Goal: Task Accomplishment & Management: Manage account settings

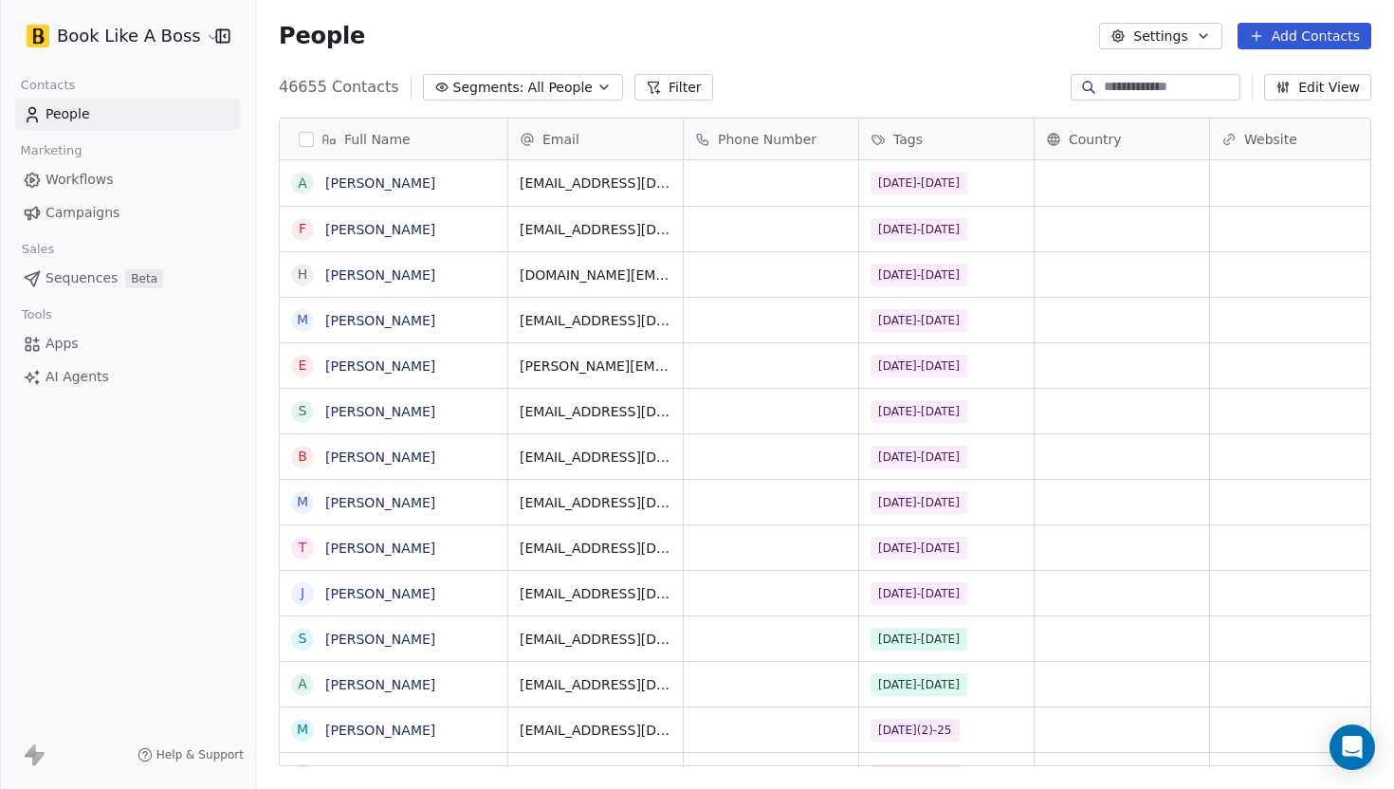
scroll to position [694, 1138]
click at [1256, 48] on button "Add Contacts" at bounding box center [1305, 36] width 134 height 27
click at [1239, 94] on div "Import from CSV" at bounding box center [1298, 107] width 175 height 30
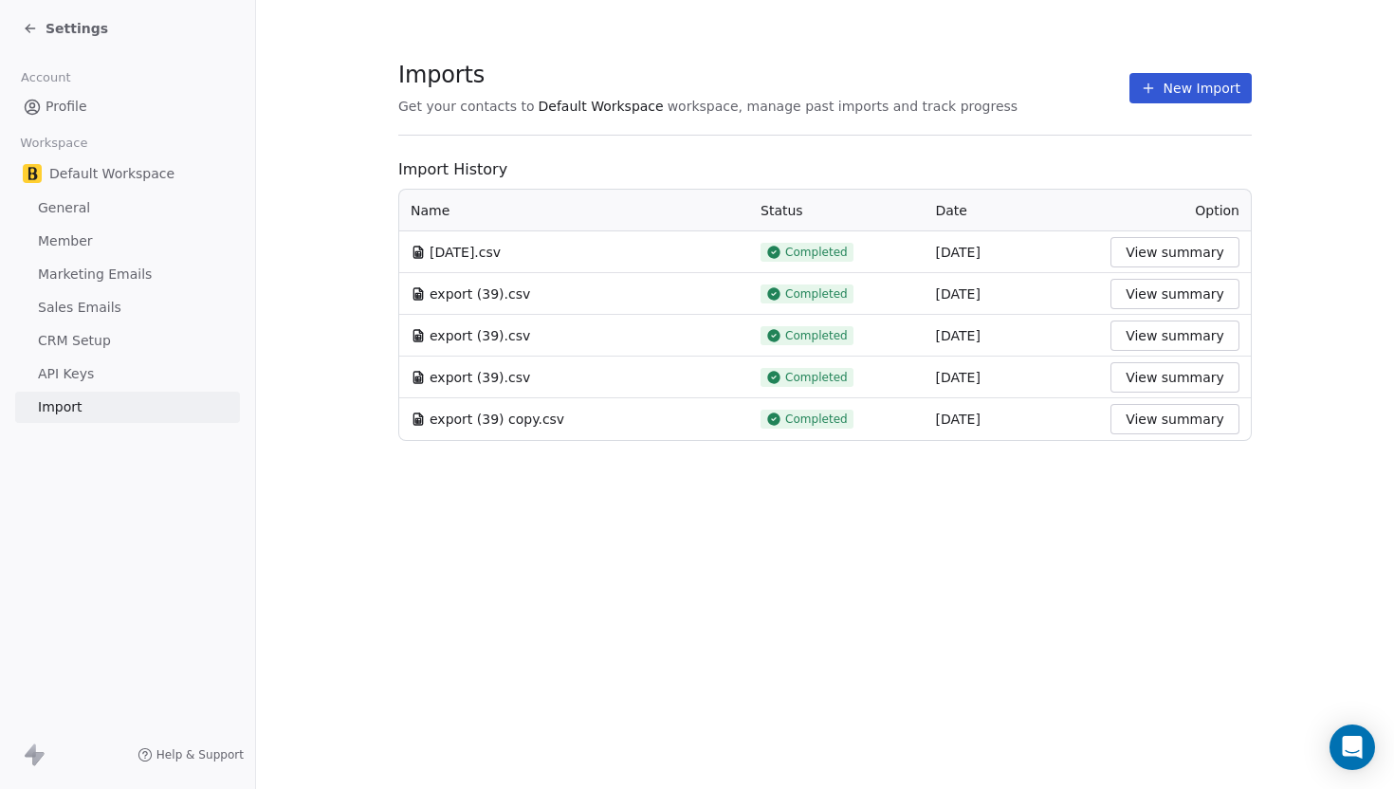
click at [1167, 86] on button "New Import" at bounding box center [1191, 88] width 122 height 30
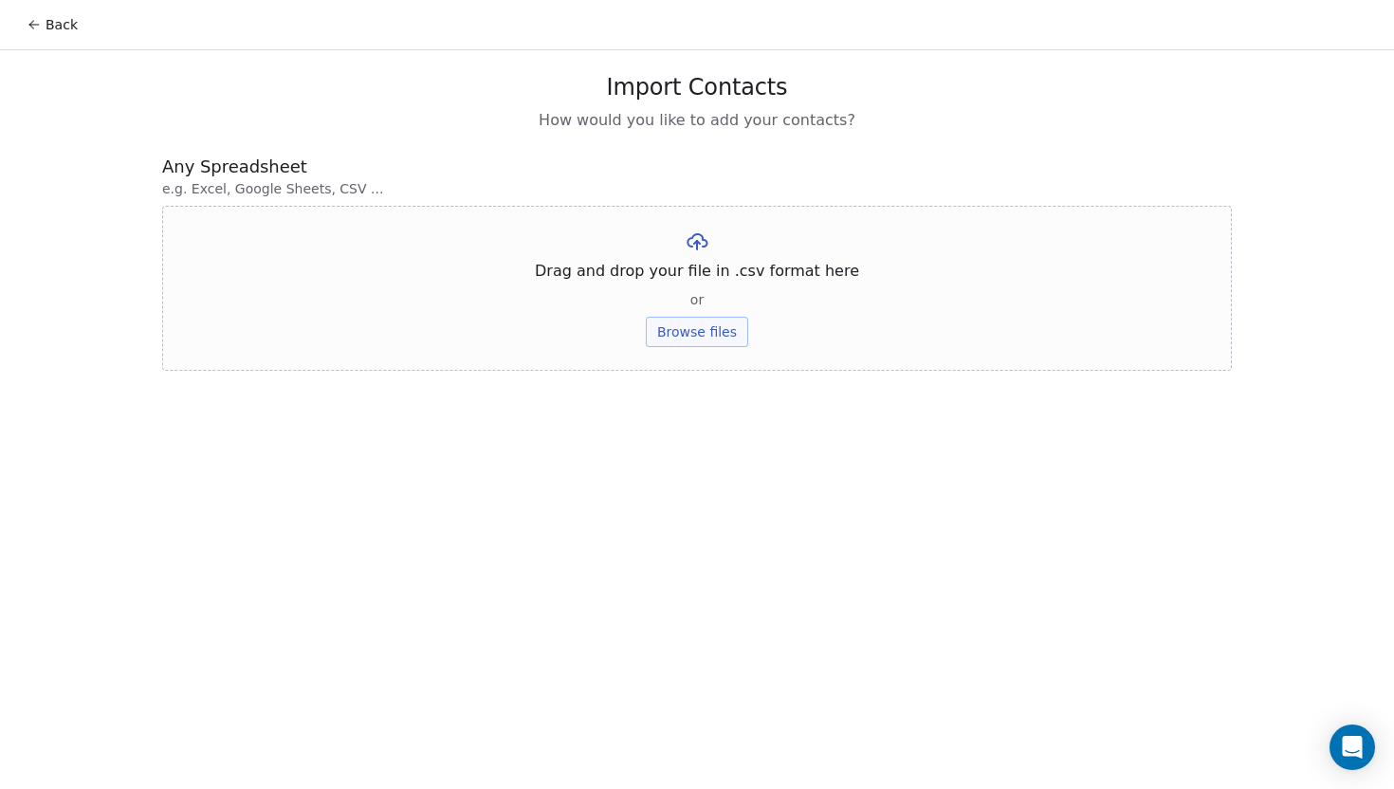
click at [689, 345] on button "Browse files" at bounding box center [697, 332] width 102 height 30
click at [664, 339] on button "Browse files" at bounding box center [697, 332] width 102 height 30
click at [670, 285] on button "Upload" at bounding box center [696, 279] width 69 height 30
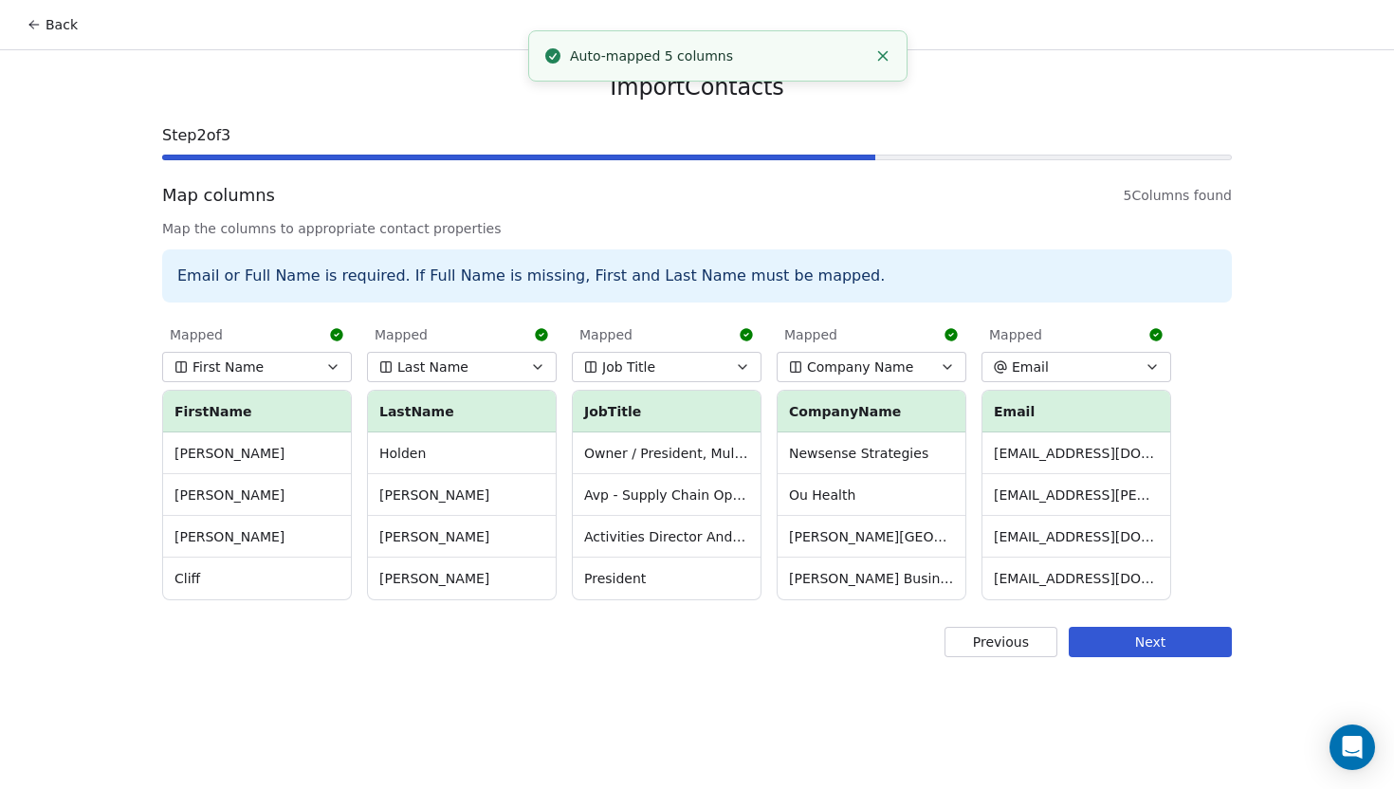
click at [1085, 631] on button "Next" at bounding box center [1150, 642] width 163 height 30
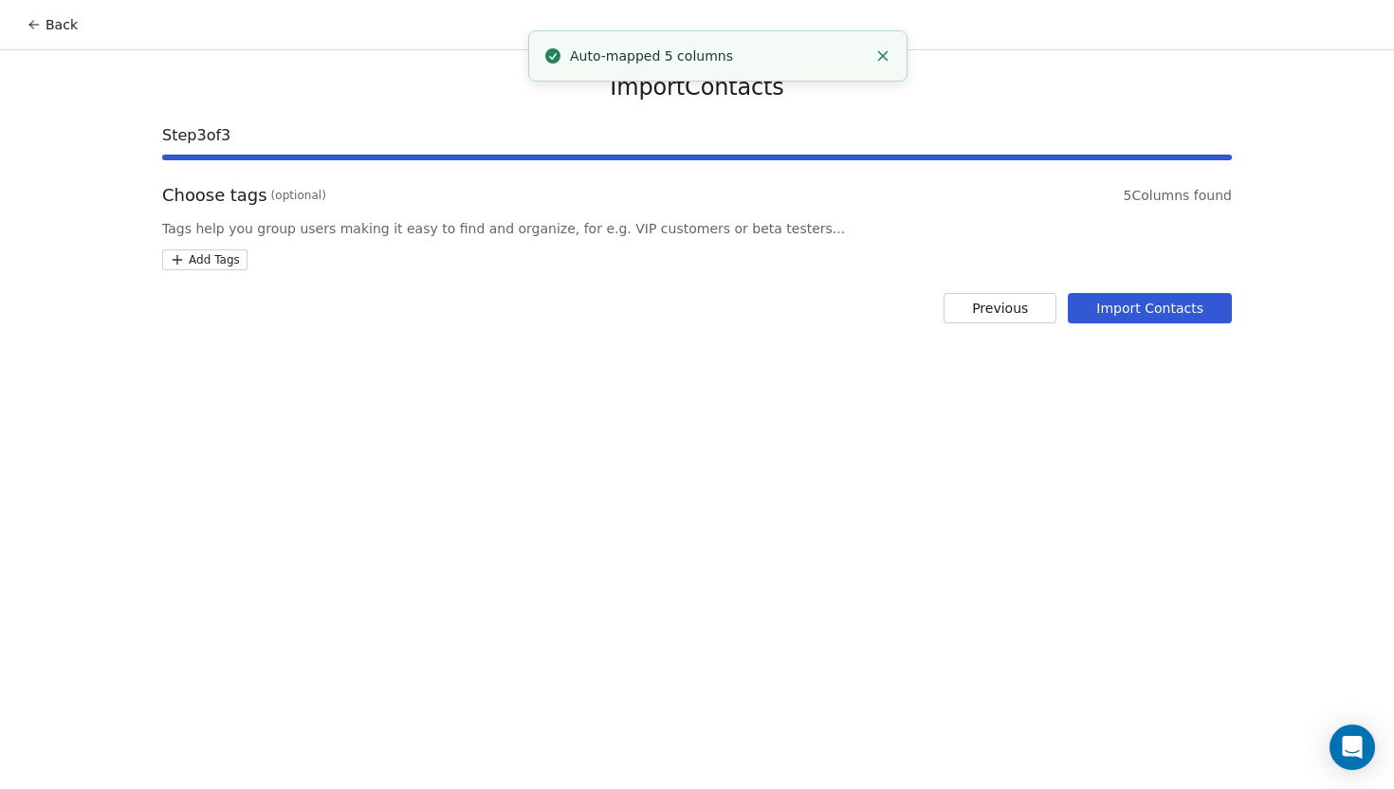
click at [241, 269] on html "Back Import Contacts Step 3 of 3 Choose tags (optional) 5 Columns found Tags he…" at bounding box center [697, 394] width 1394 height 789
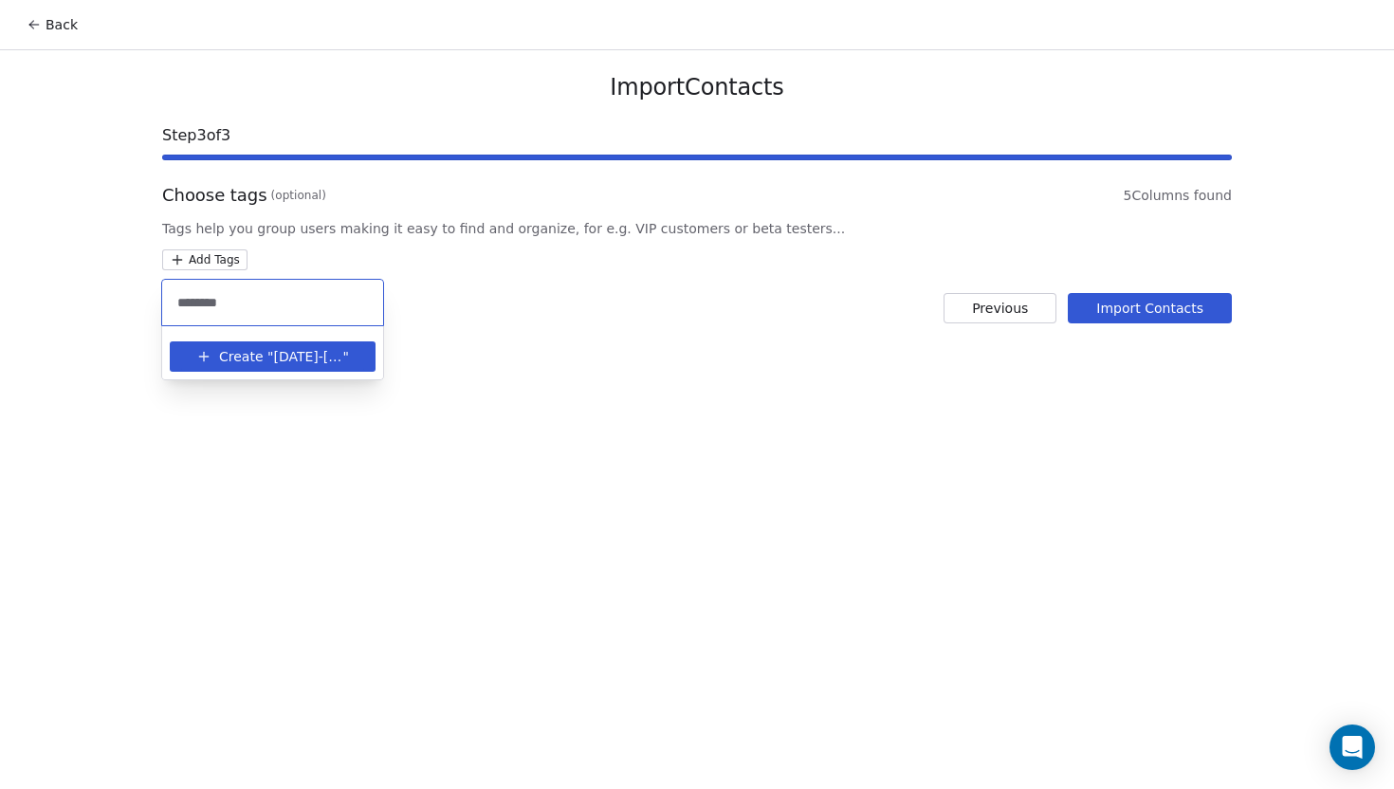
type input "********"
click at [303, 355] on span "[DATE]-[DATE]" at bounding box center [307, 357] width 69 height 20
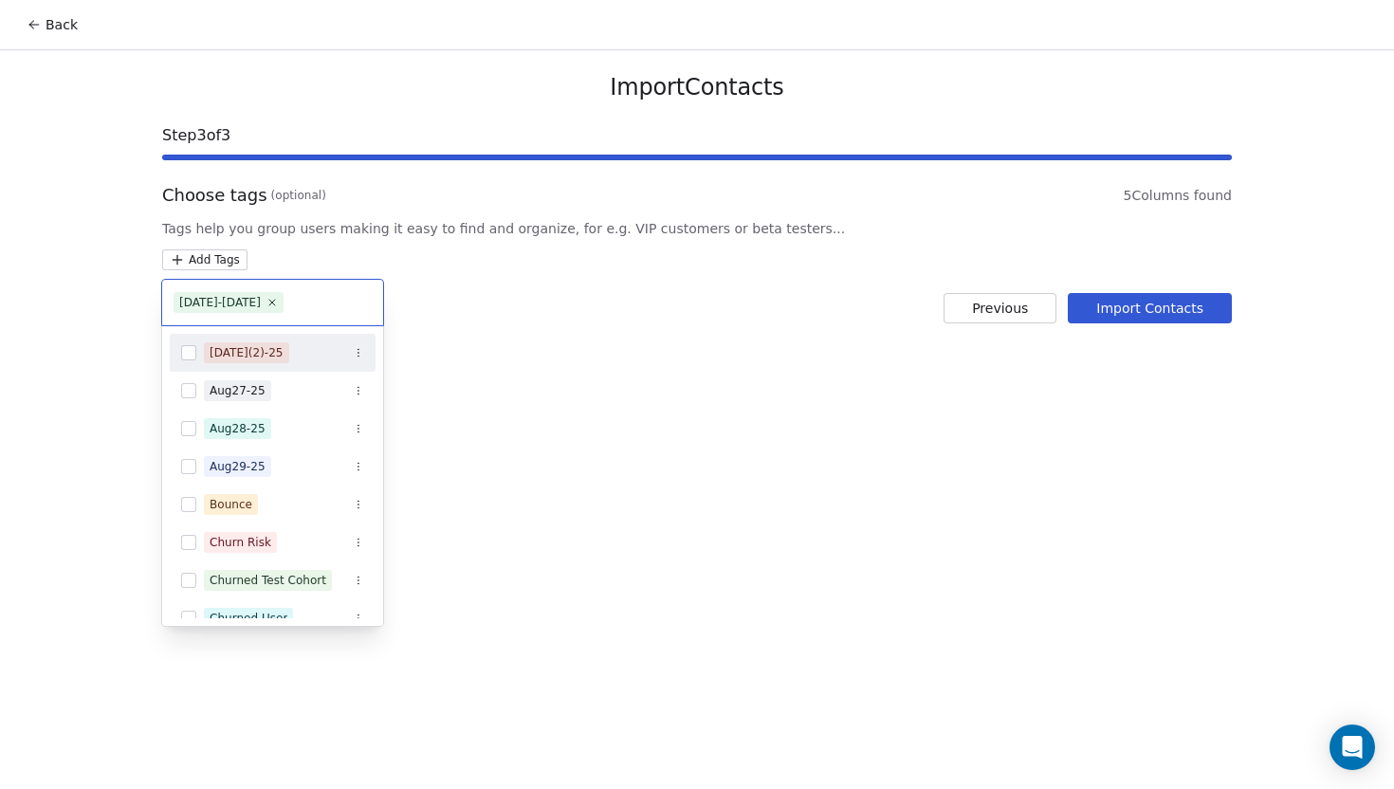
click at [1124, 307] on html "Back Import Contacts Step 3 of 3 Choose tags (optional) 5 Columns found Tags he…" at bounding box center [697, 394] width 1394 height 789
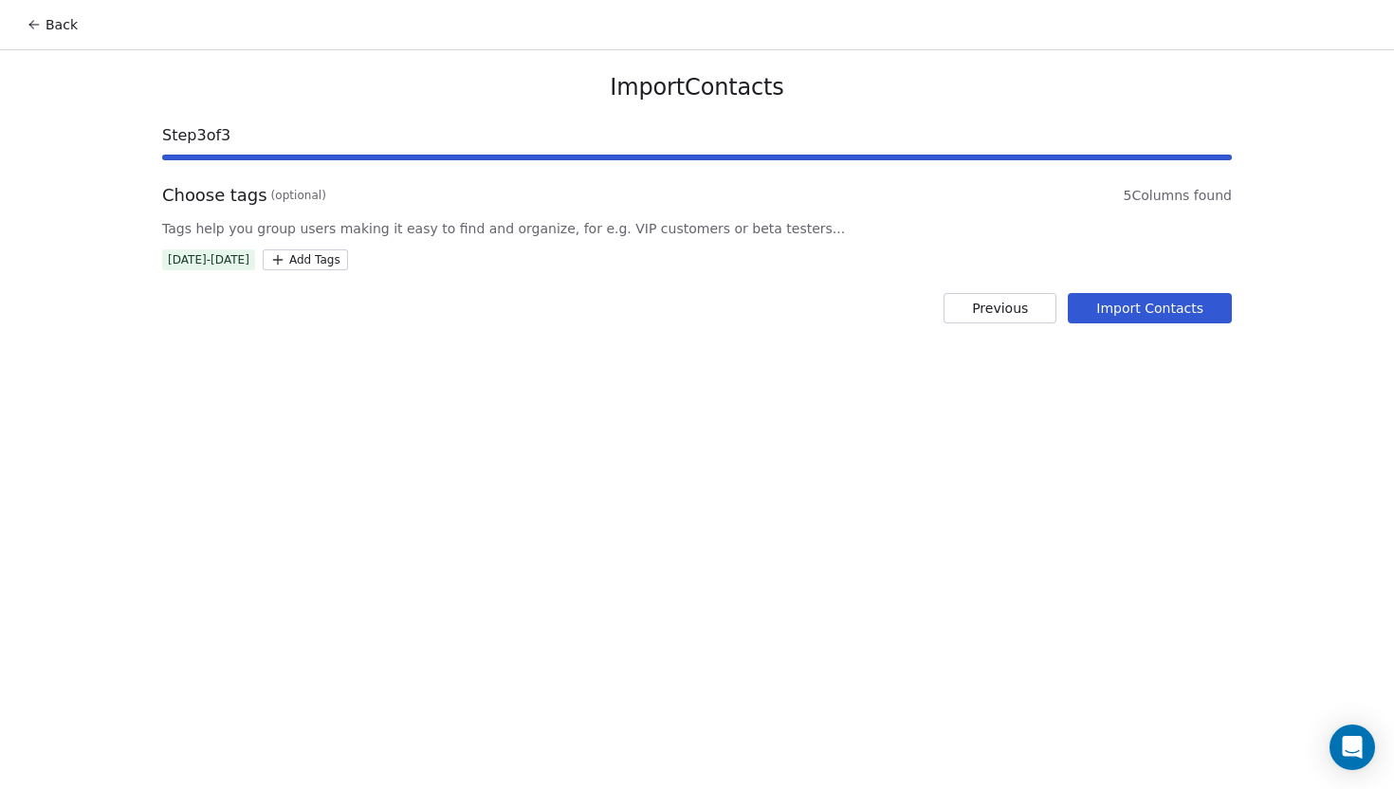
click at [1124, 307] on button "Import Contacts" at bounding box center [1150, 308] width 164 height 30
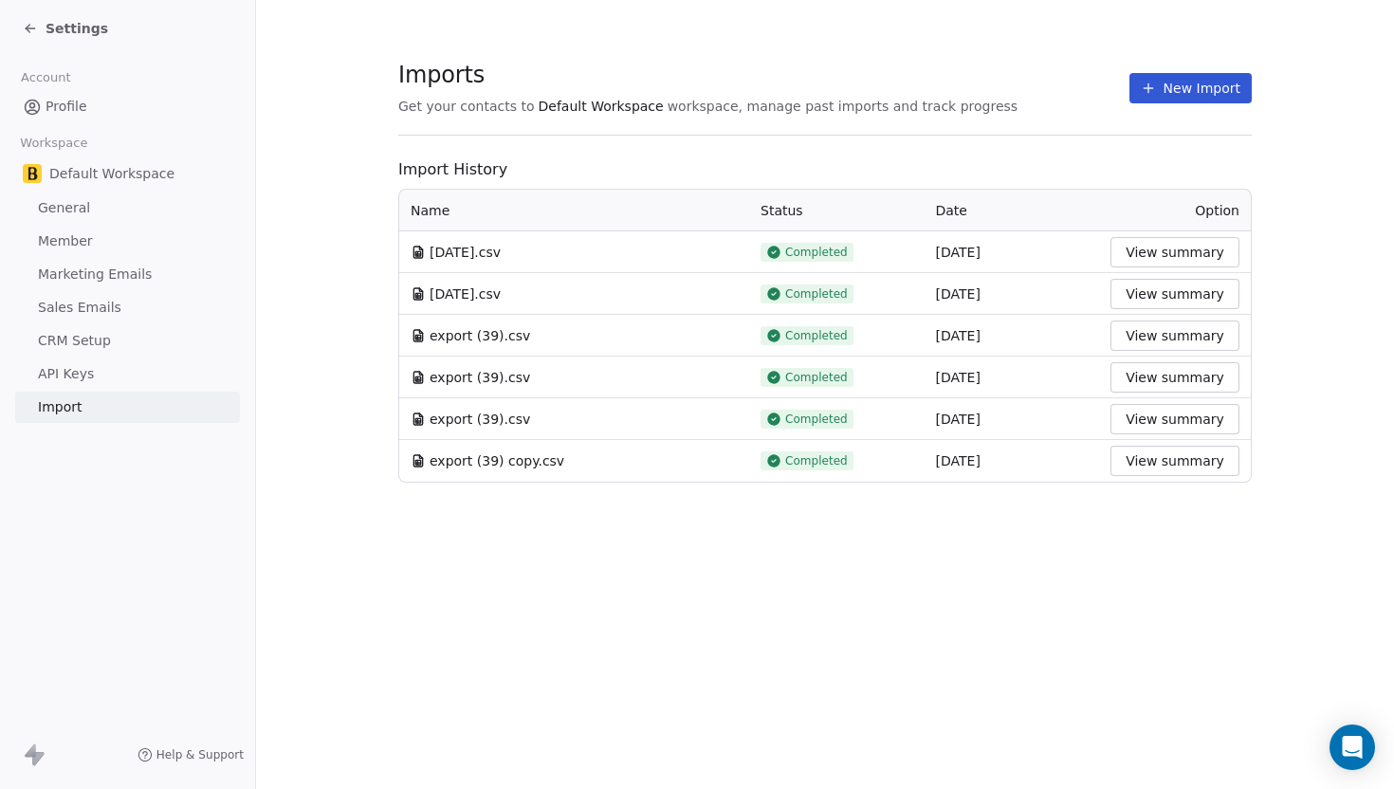
click at [46, 37] on span "Settings" at bounding box center [77, 28] width 63 height 19
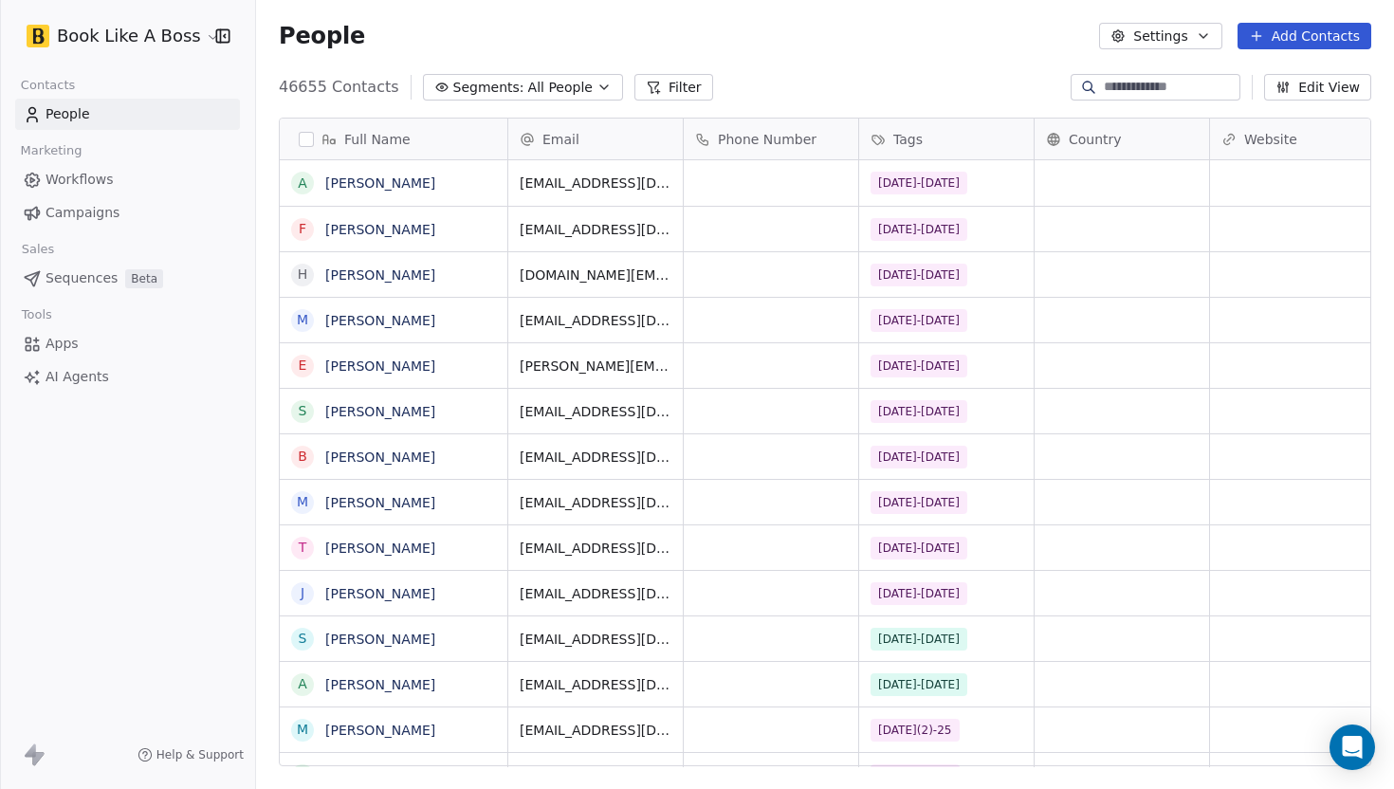
scroll to position [694, 1138]
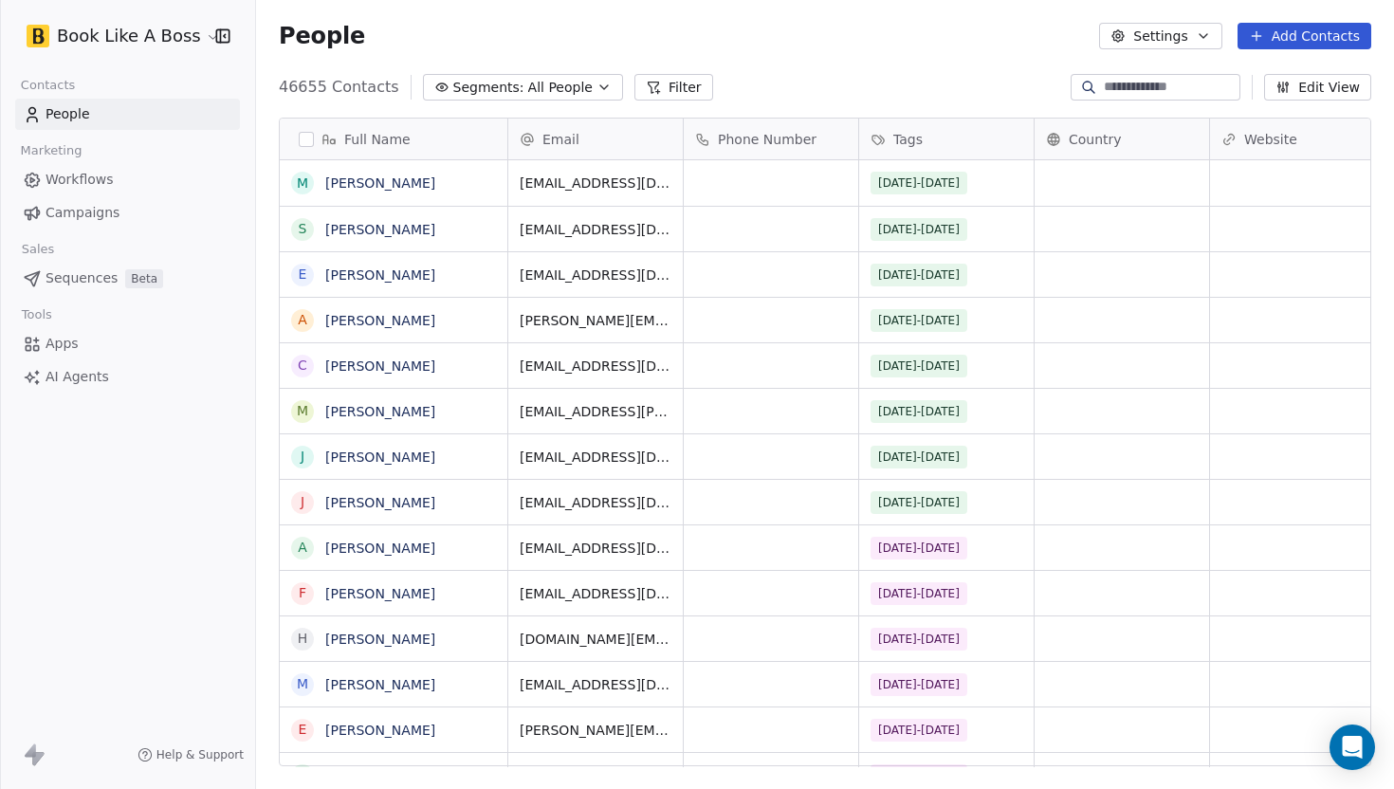
click at [107, 281] on span "Sequences" at bounding box center [82, 278] width 72 height 20
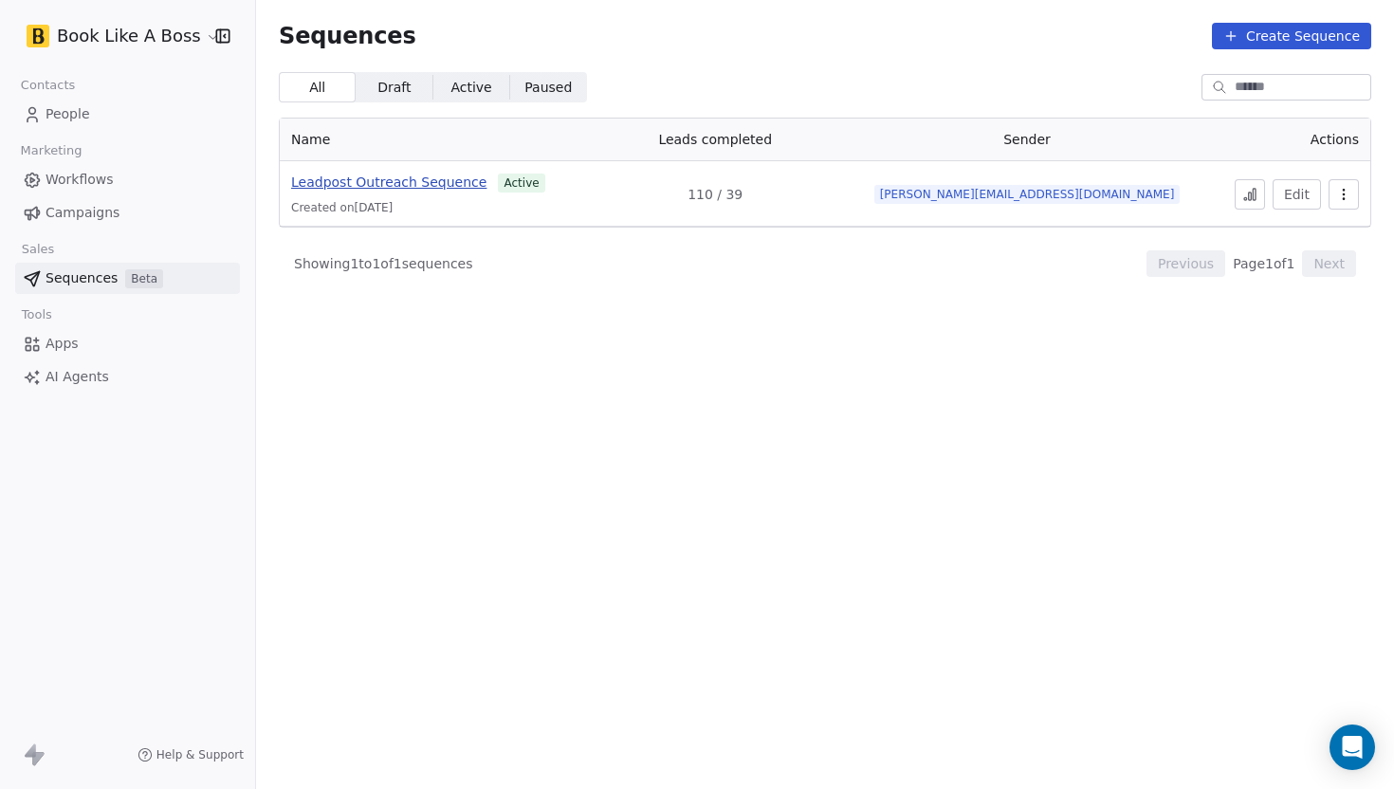
click at [445, 176] on span "Leadpost Outreach Sequence" at bounding box center [388, 182] width 195 height 15
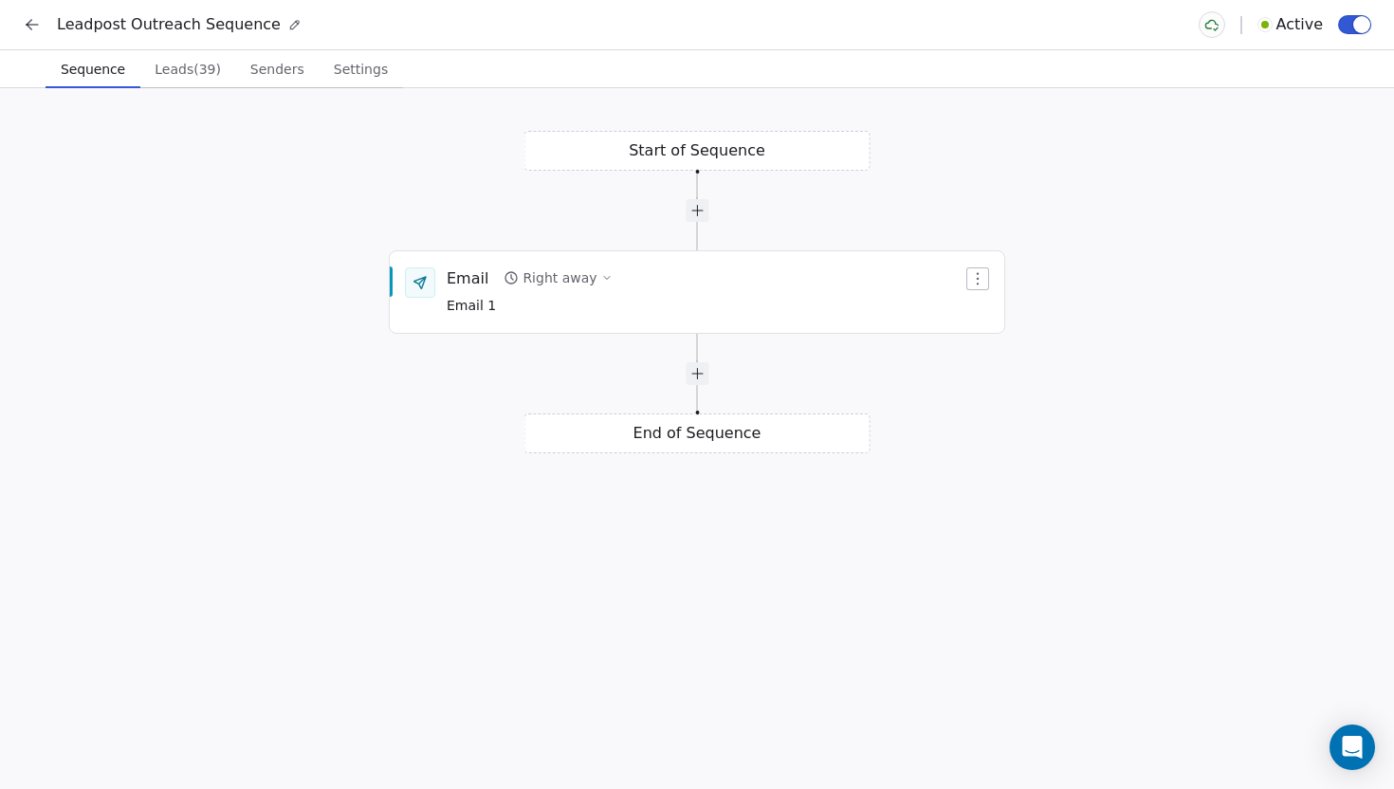
click at [195, 73] on span "Leads (39)" at bounding box center [188, 69] width 82 height 27
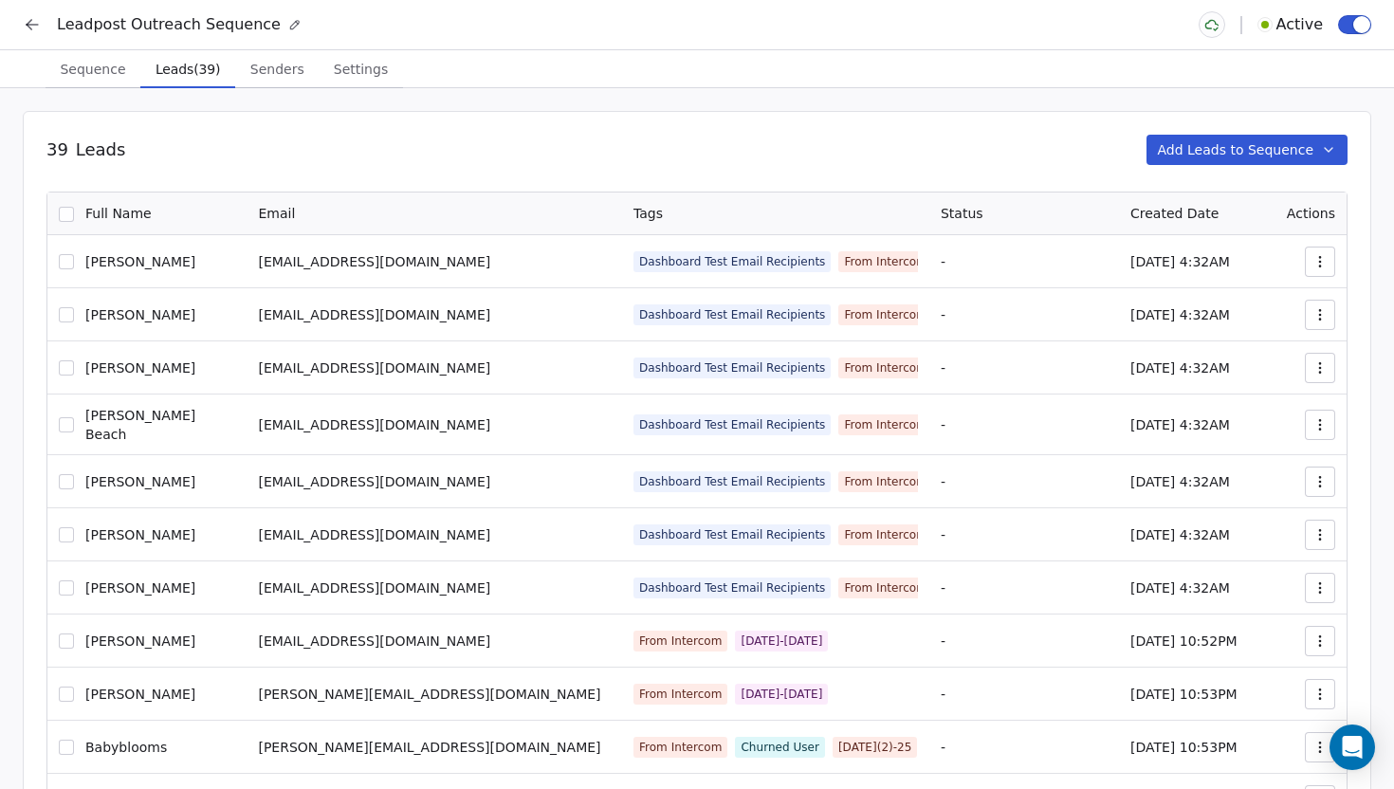
click at [1230, 157] on button "Add Leads to Sequence" at bounding box center [1248, 150] width 202 height 30
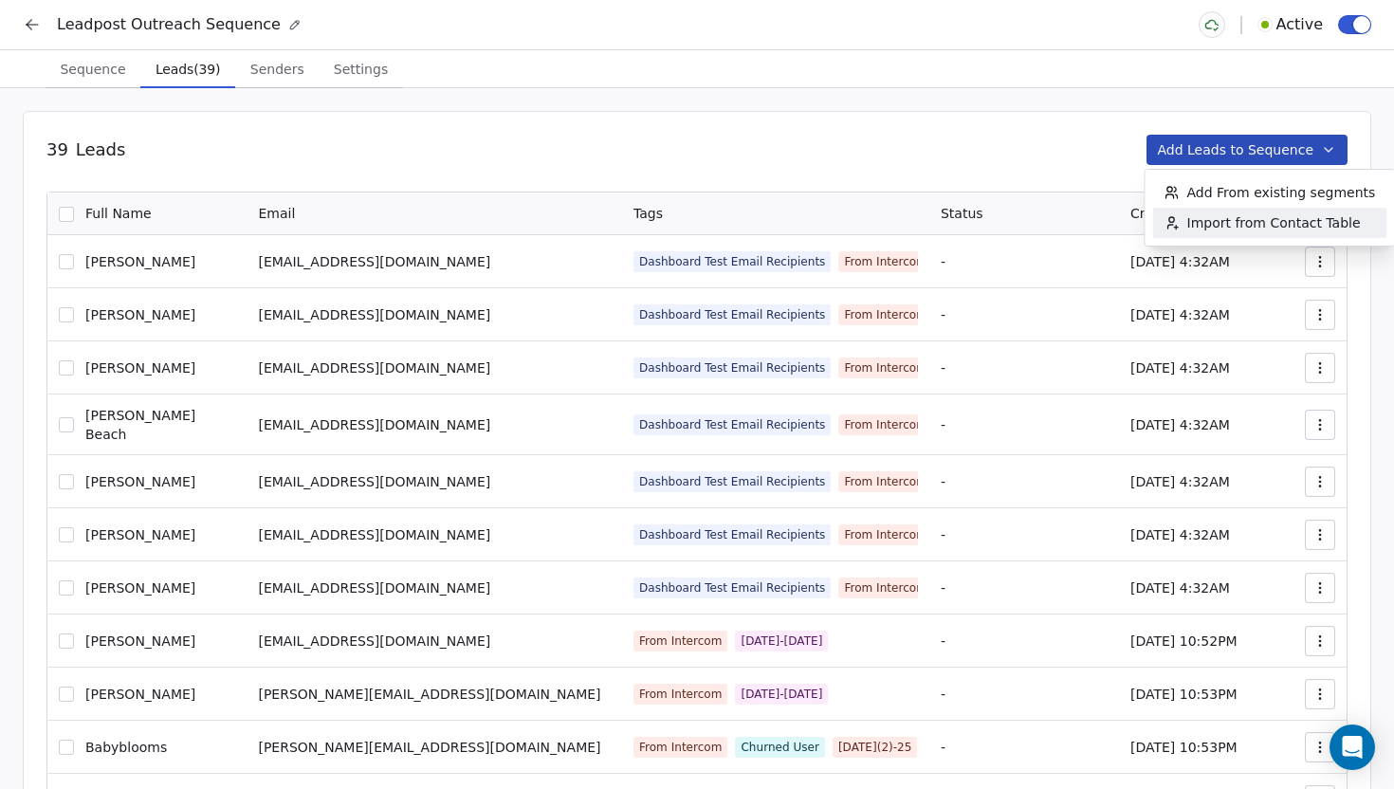
click at [1187, 232] on div "Import from Contact Table" at bounding box center [1262, 223] width 219 height 30
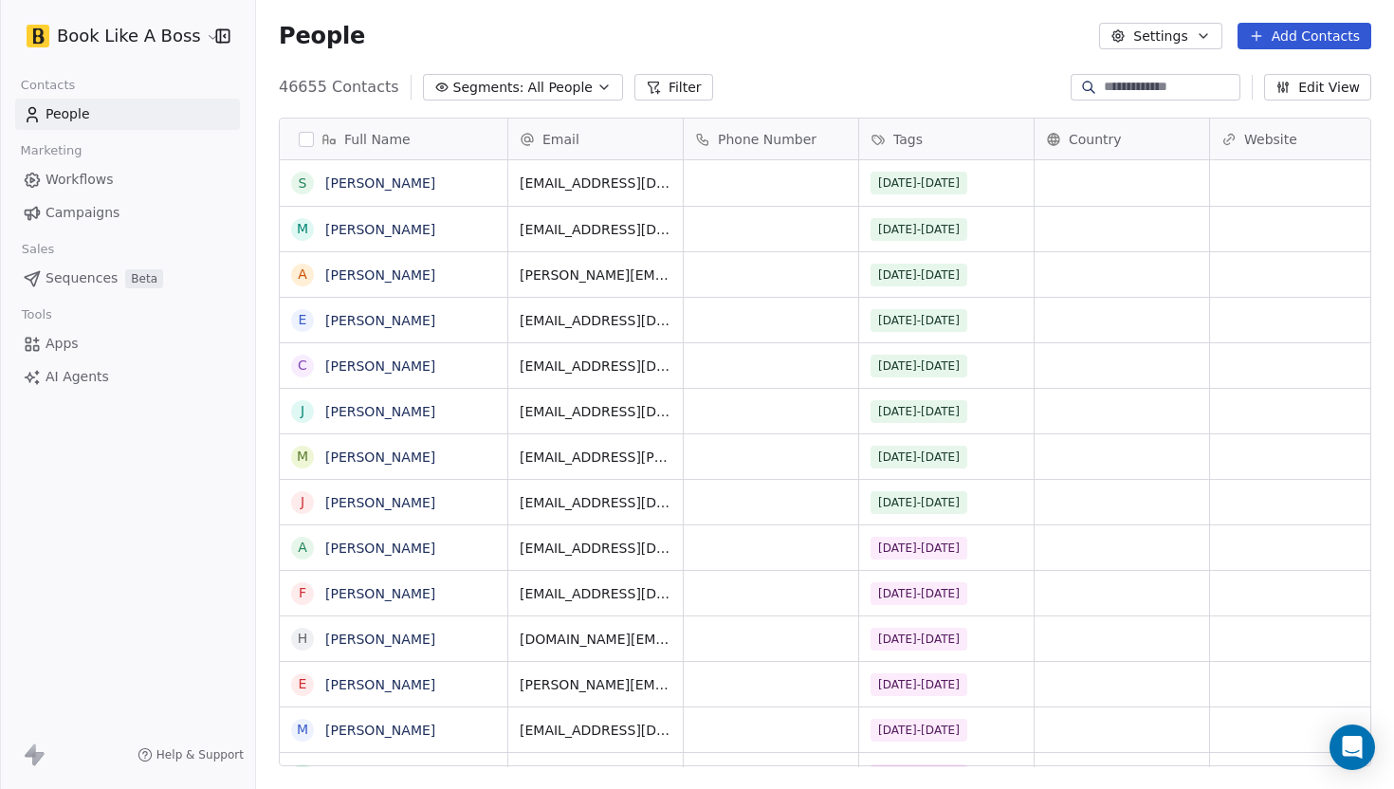
scroll to position [694, 1138]
click at [678, 91] on button "Filter" at bounding box center [673, 87] width 79 height 27
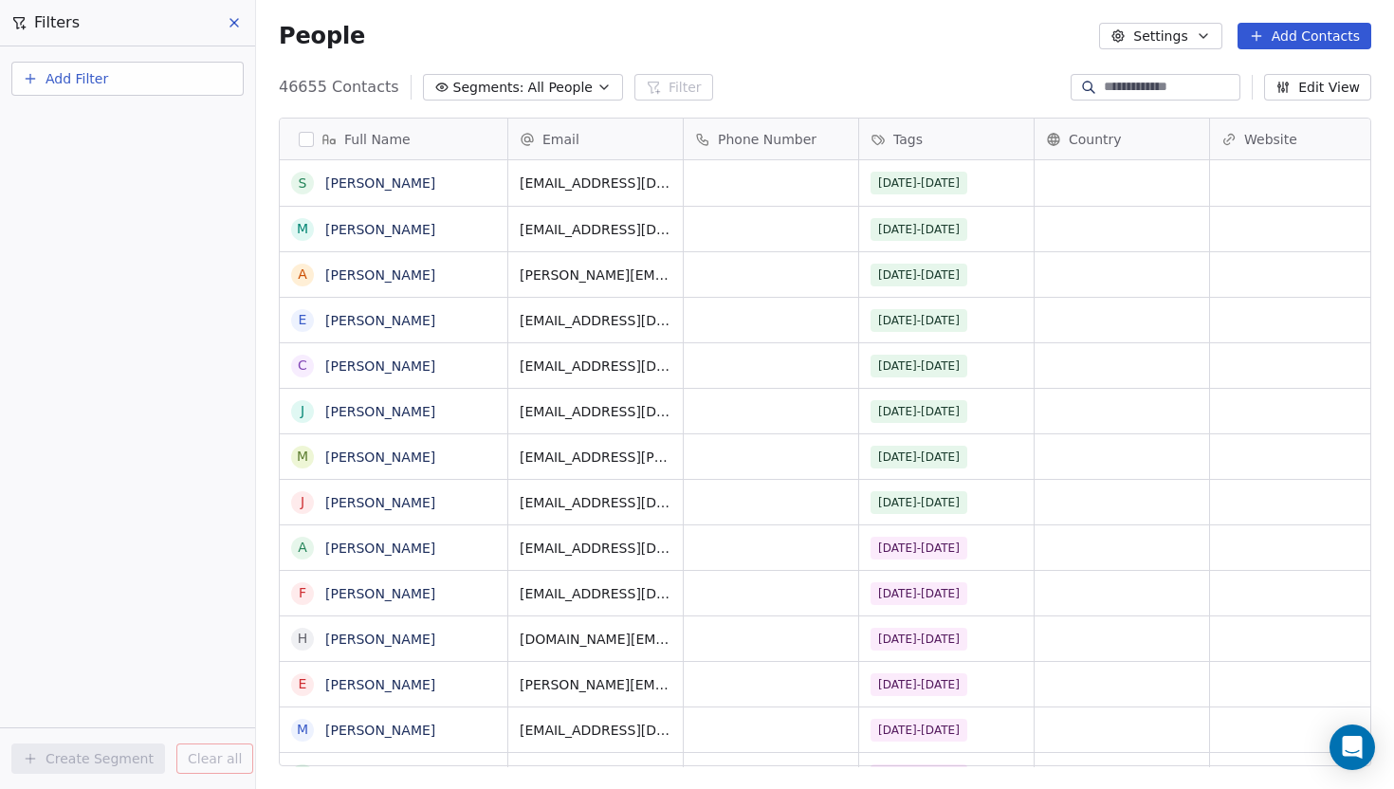
click at [161, 90] on button "Add Filter" at bounding box center [127, 79] width 232 height 34
click at [148, 119] on div "Contact properties" at bounding box center [127, 124] width 193 height 20
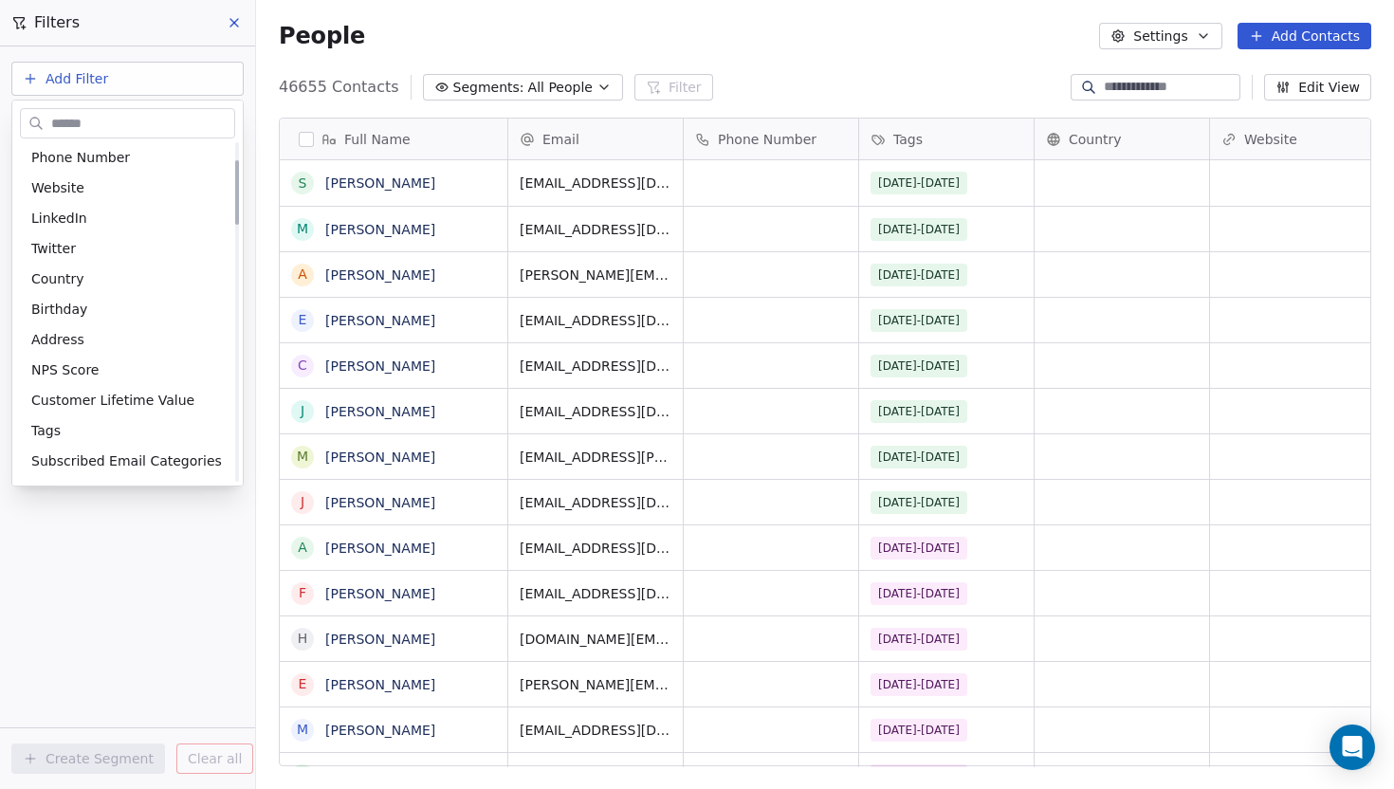
scroll to position [188, 0]
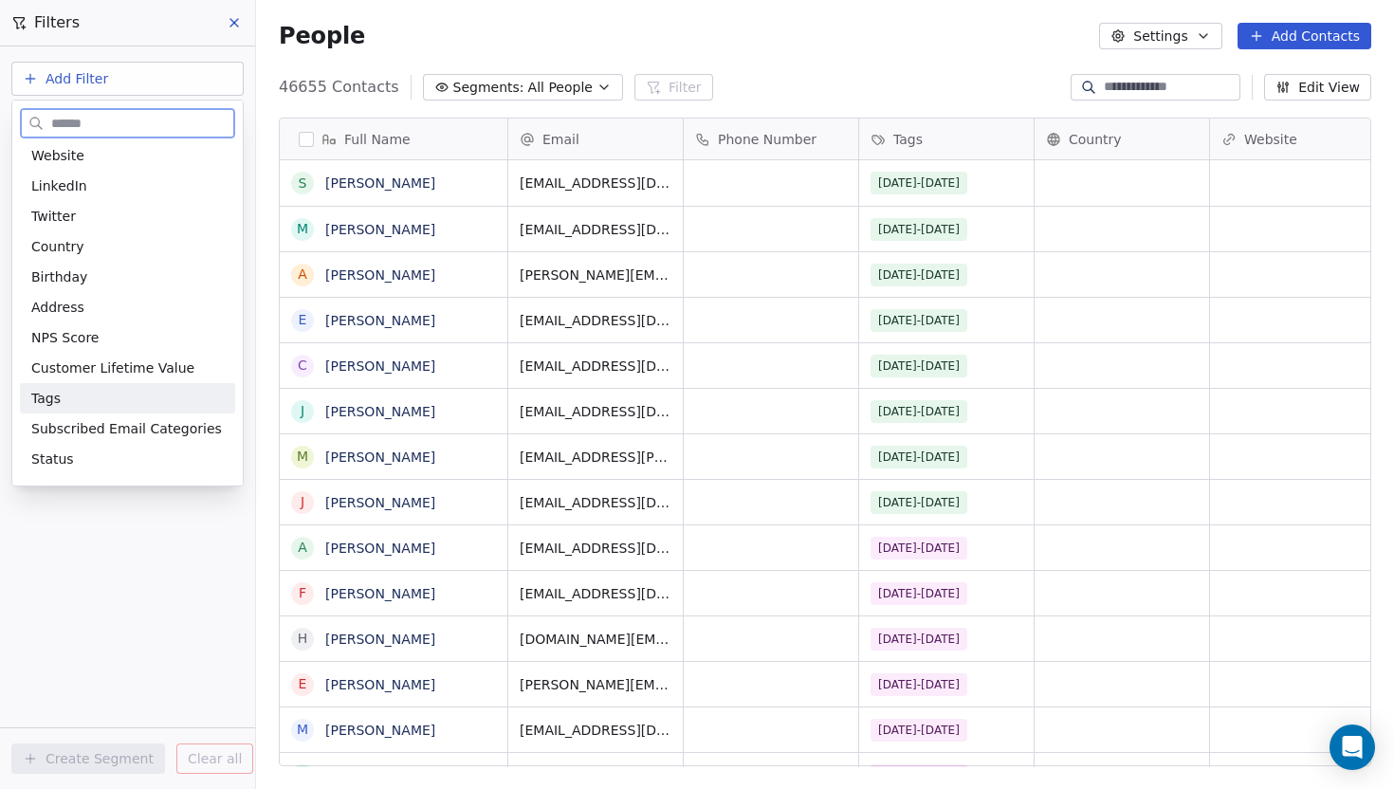
click at [83, 397] on div "Tags" at bounding box center [127, 398] width 193 height 19
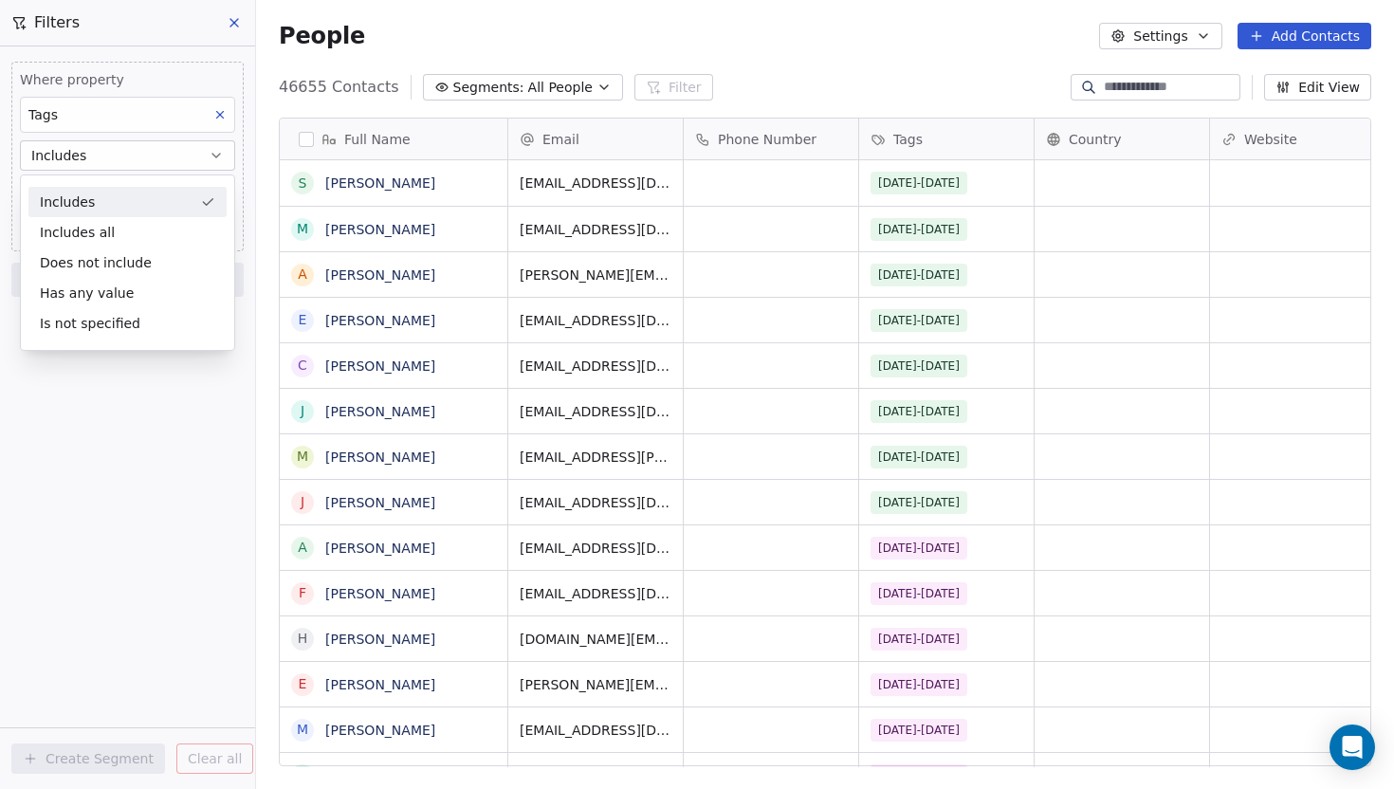
click at [129, 210] on div "Includes" at bounding box center [127, 202] width 198 height 30
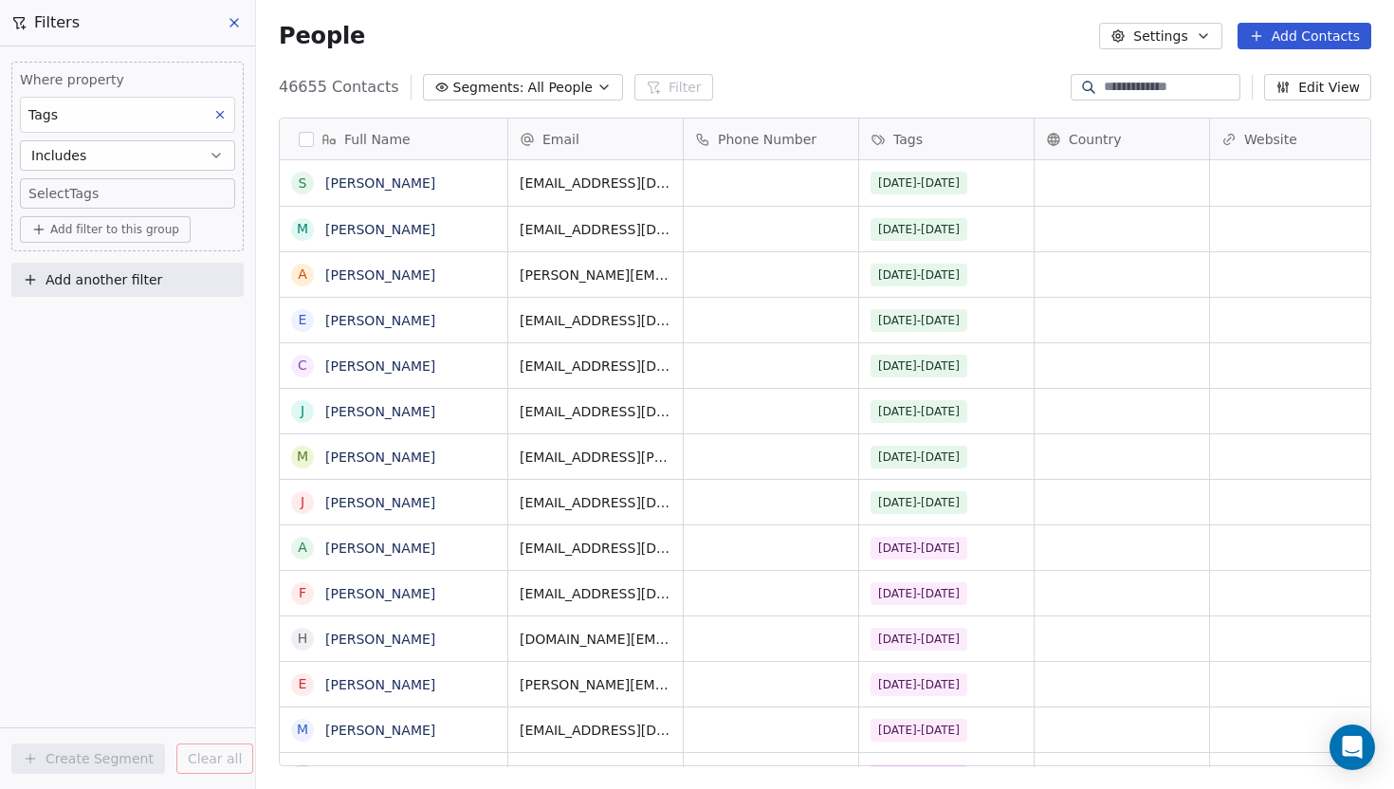
click at [133, 202] on body "Book Like A Boss Contacts People Marketing Workflows Campaigns Sales Sequences …" at bounding box center [697, 394] width 1394 height 789
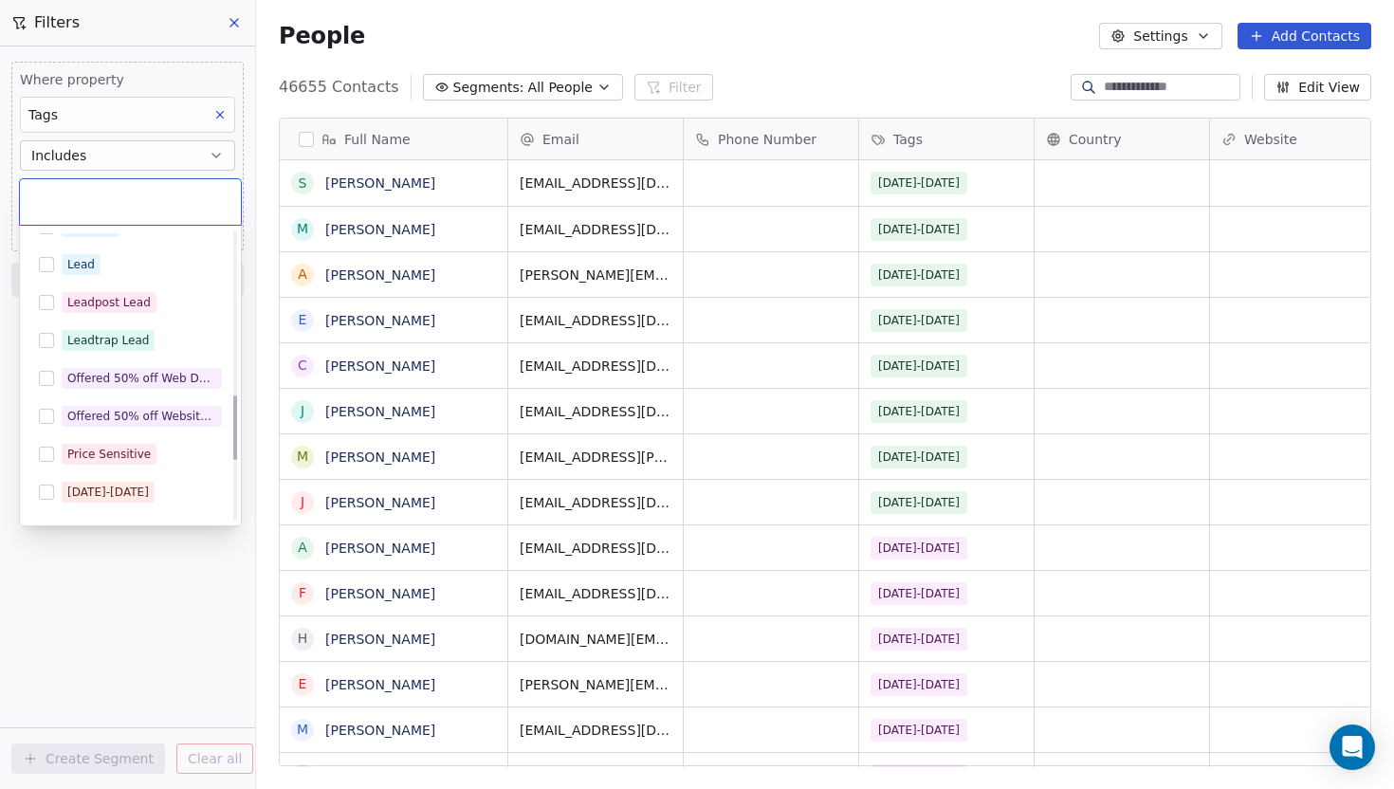
scroll to position [891, 0]
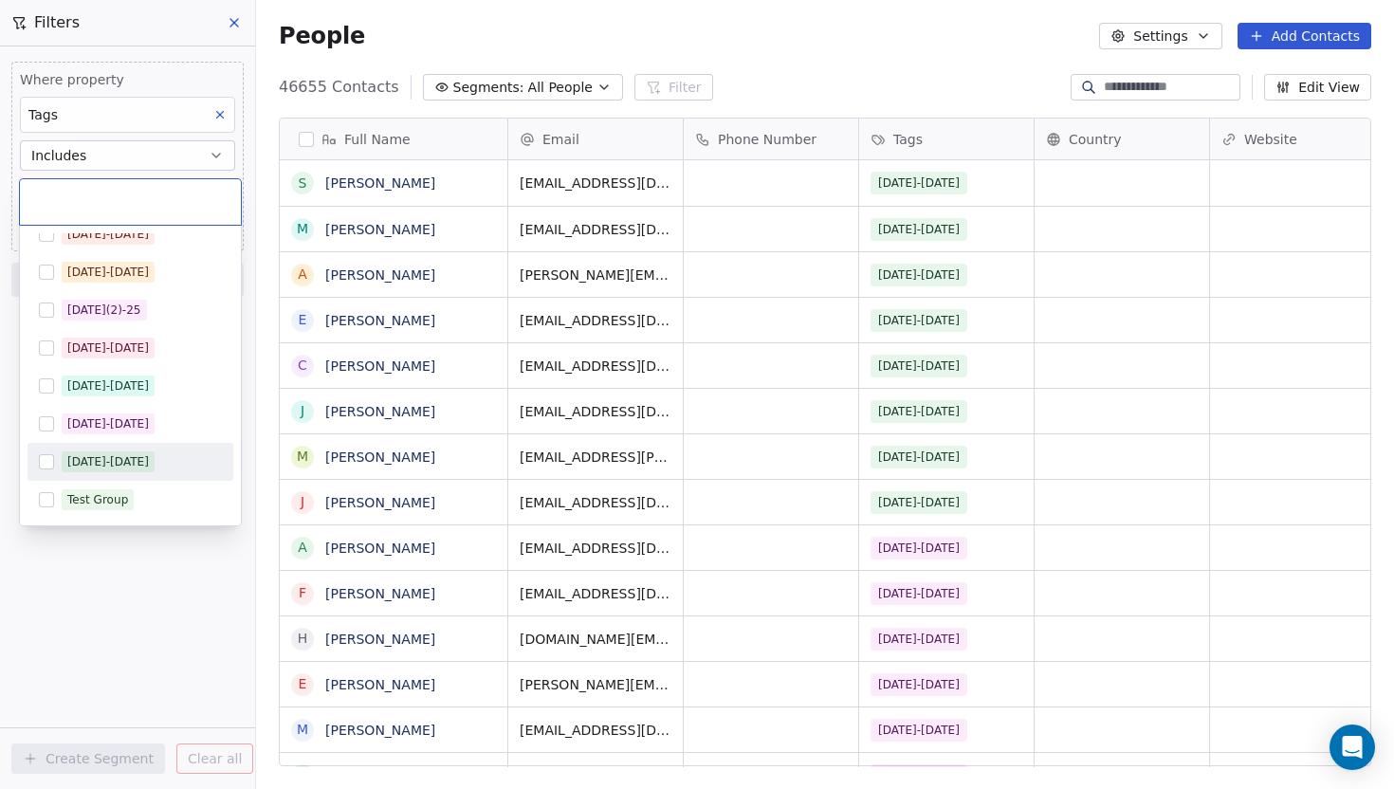
click at [47, 457] on button "Suggestions" at bounding box center [46, 461] width 15 height 15
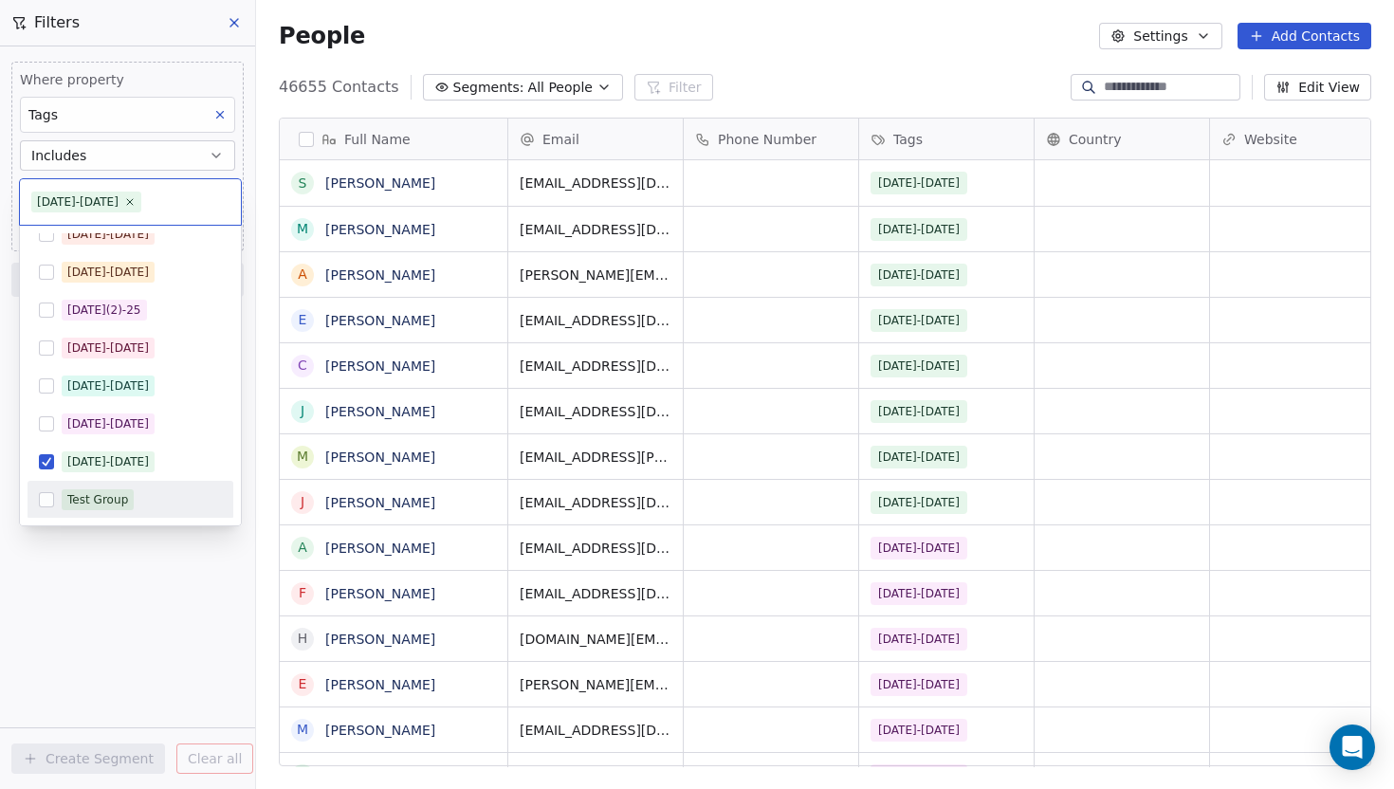
click at [101, 567] on html "Book Like A Boss Contacts People Marketing Workflows Campaigns Sales Sequences …" at bounding box center [697, 394] width 1394 height 789
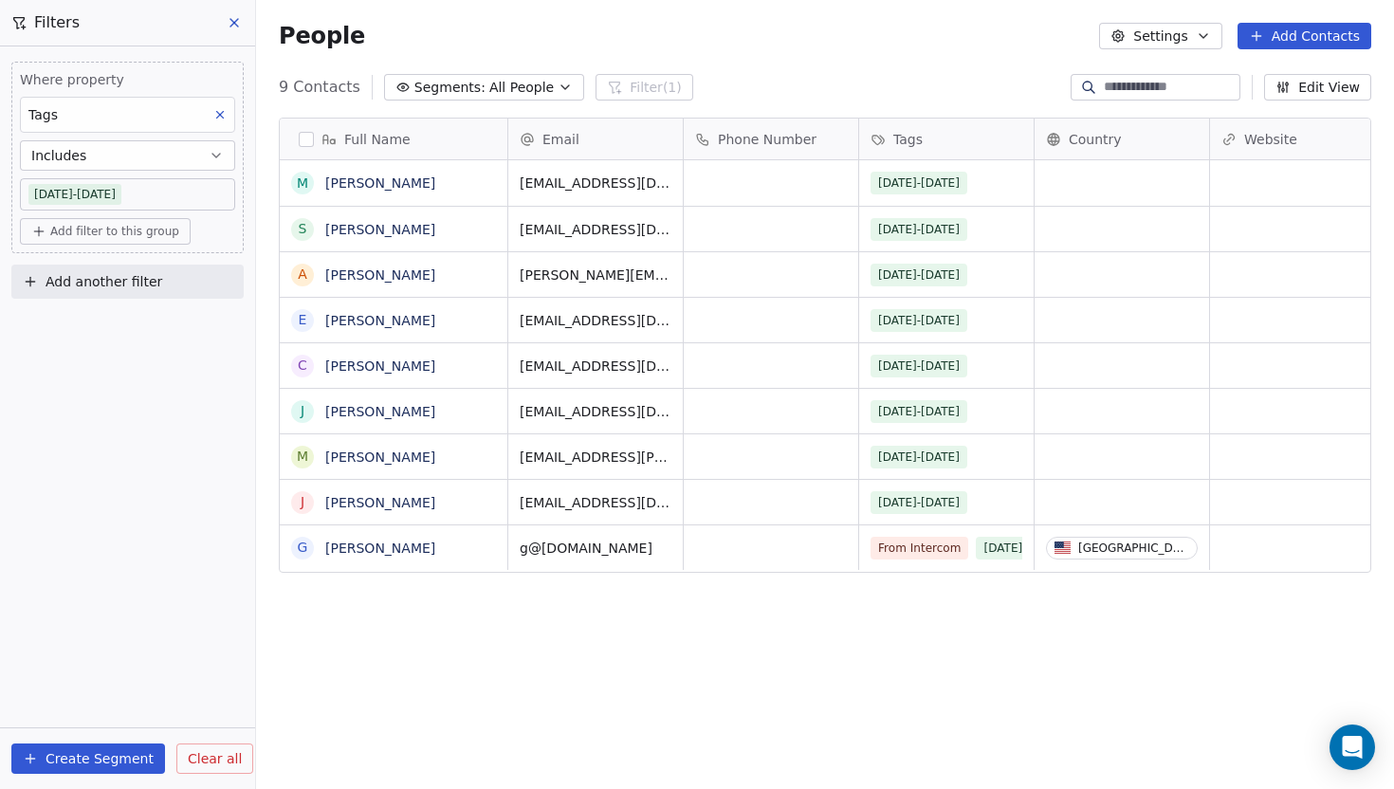
scroll to position [694, 1138]
click at [309, 138] on button "button" at bounding box center [306, 139] width 15 height 15
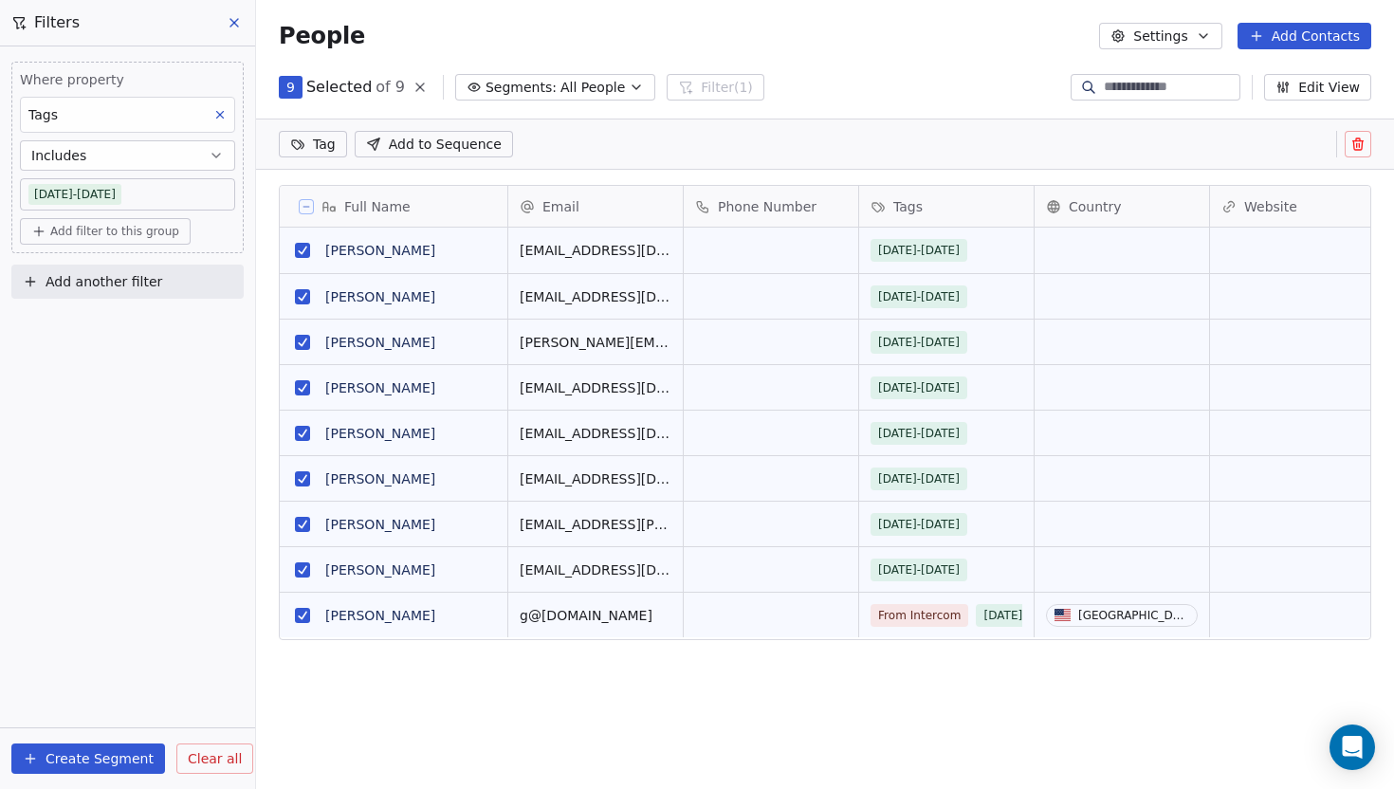
scroll to position [628, 1138]
click at [488, 141] on span "Add to Sequence" at bounding box center [445, 144] width 113 height 19
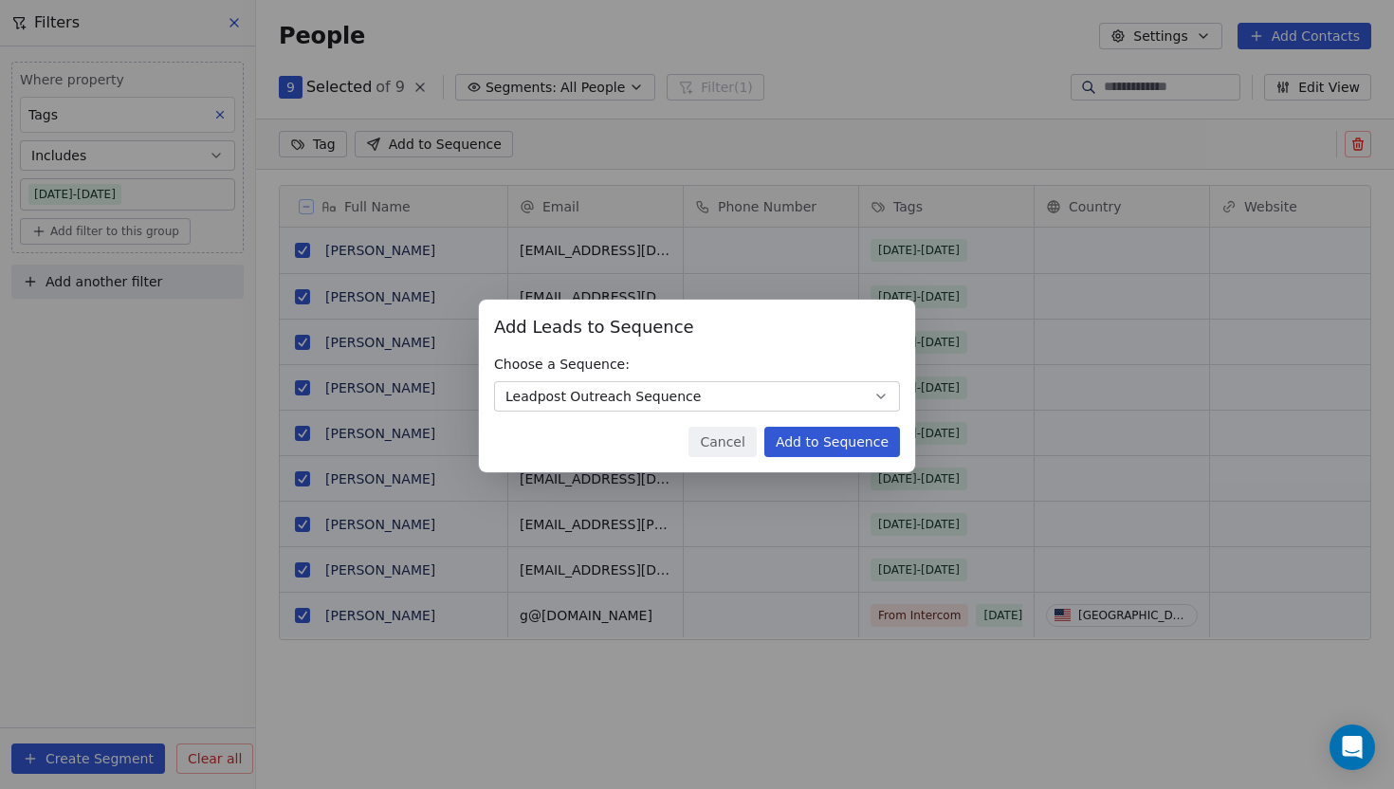
click at [815, 435] on button "Add to Sequence" at bounding box center [832, 442] width 136 height 30
